Goal: Transaction & Acquisition: Purchase product/service

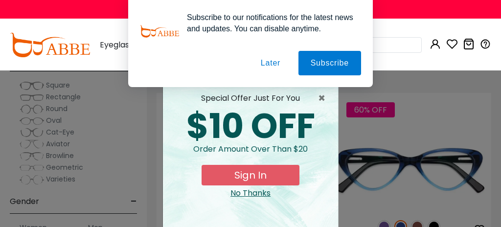
click at [0, 0] on button "Later" at bounding box center [0, 0] width 0 height 0
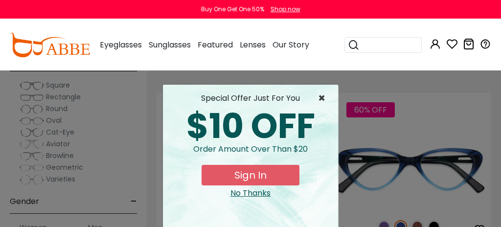
click at [321, 95] on span "×" at bounding box center [324, 99] width 12 height 12
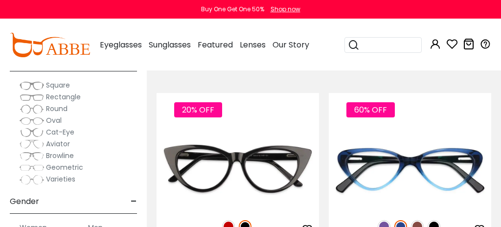
click at [58, 166] on span "Geometric" at bounding box center [64, 168] width 37 height 10
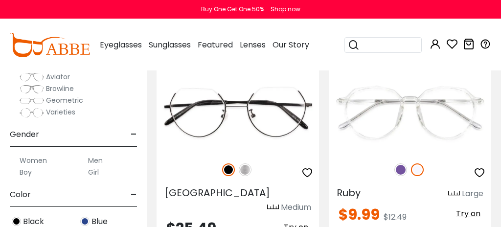
scroll to position [139, 0]
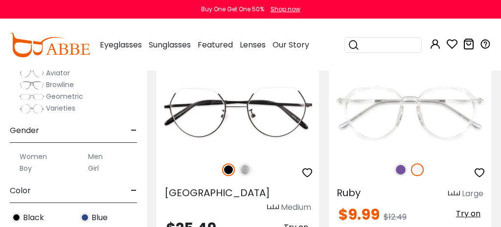
click at [76, 95] on span "Geometric" at bounding box center [64, 97] width 37 height 10
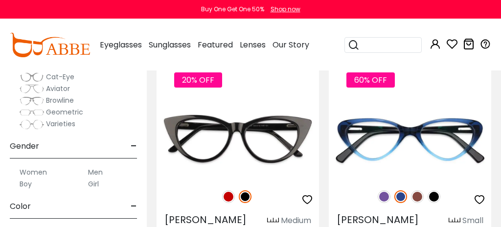
scroll to position [104, 0]
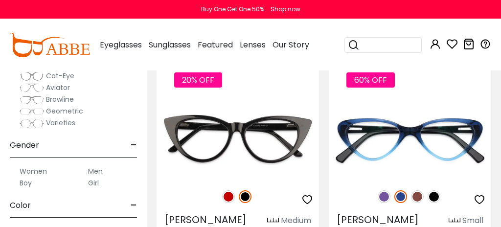
click at [33, 171] on label "Women" at bounding box center [33, 171] width 27 height 12
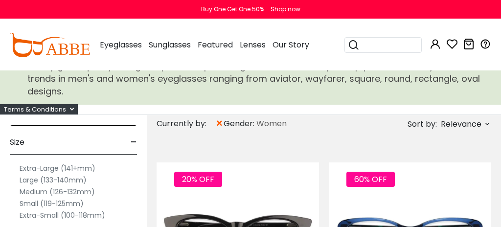
scroll to position [25, 0]
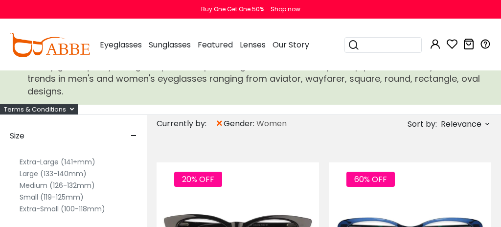
click at [71, 160] on label "Extra-Large (141+mm)" at bounding box center [58, 162] width 76 height 12
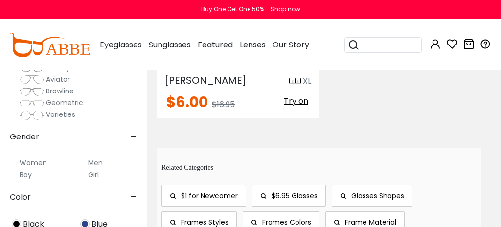
scroll to position [1455, 0]
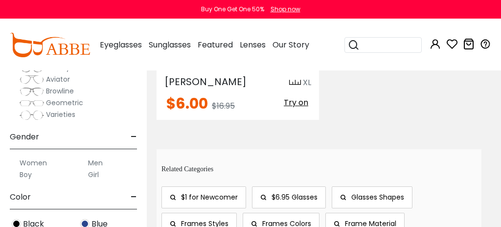
click at [62, 103] on span "Geometric" at bounding box center [64, 103] width 37 height 10
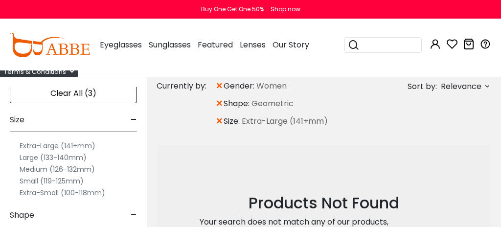
scroll to position [7, 0]
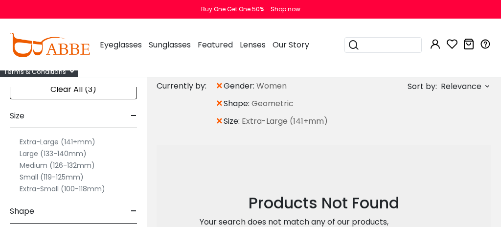
click at [85, 155] on label "Large (133-140mm)" at bounding box center [53, 154] width 67 height 12
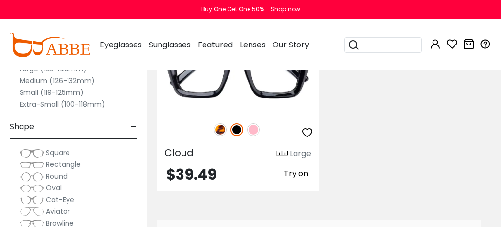
scroll to position [721, 0]
click at [49, 200] on span "Cat-Eye" at bounding box center [60, 200] width 28 height 10
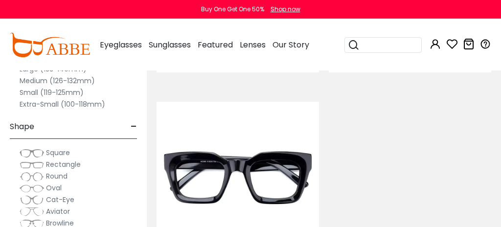
scroll to position [2655, 0]
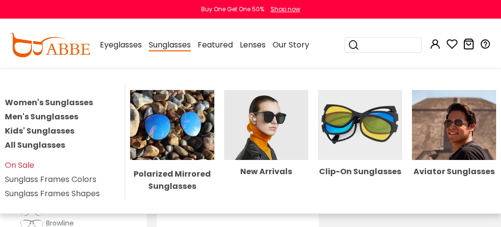
click at [271, 127] on img at bounding box center [266, 125] width 84 height 70
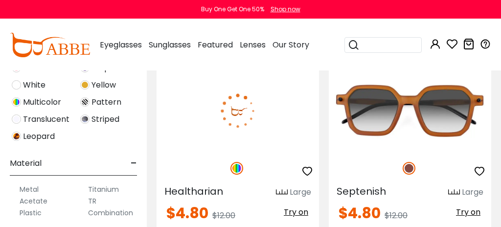
scroll to position [4624, 0]
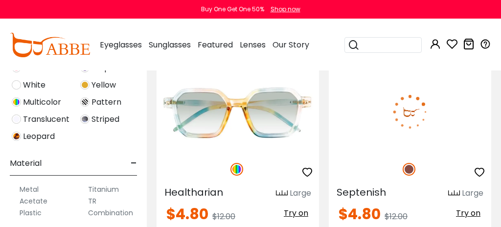
click at [373, 116] on img at bounding box center [410, 111] width 163 height 81
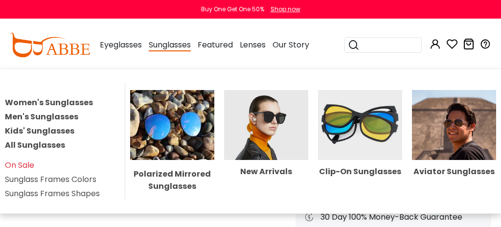
scroll to position [177, 0]
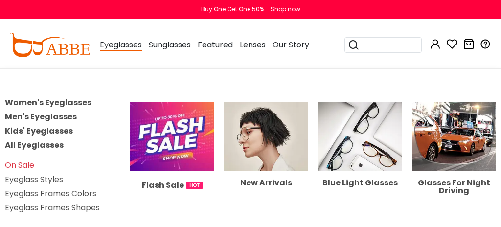
click at [122, 45] on span "Eyeglasses" at bounding box center [121, 45] width 42 height 12
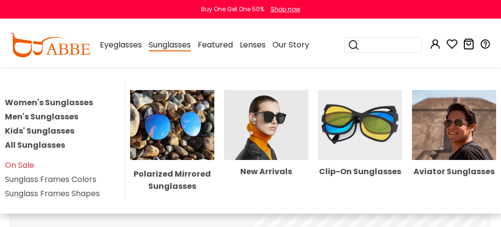
scroll to position [467, 0]
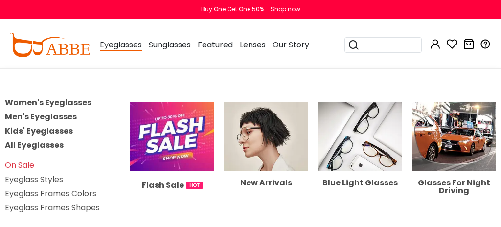
click at [117, 47] on span "Eyeglasses" at bounding box center [121, 45] width 42 height 12
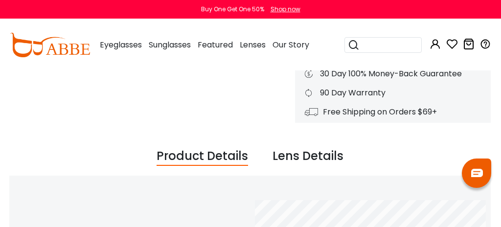
scroll to position [292, 0]
